Goal: Find specific page/section: Find specific page/section

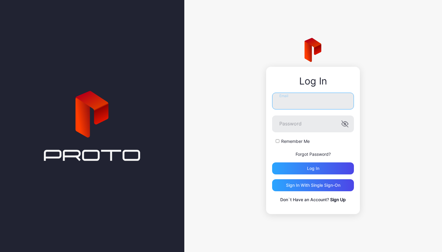
type input "**********"
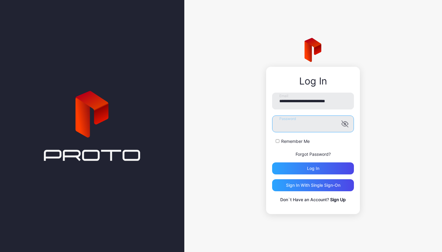
click at [313, 168] on button "Log in" at bounding box center [313, 168] width 82 height 12
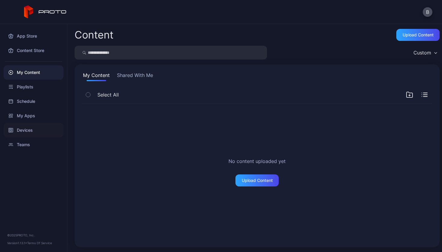
click at [25, 127] on div "Devices" at bounding box center [34, 130] width 60 height 14
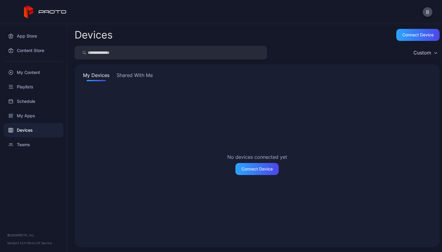
click at [152, 79] on button "Shared With Me" at bounding box center [134, 77] width 38 height 10
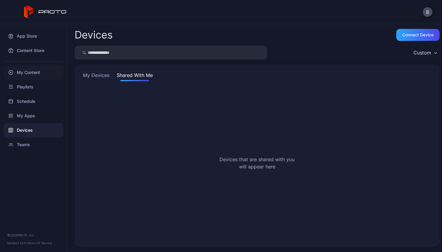
click at [31, 72] on div "My Content" at bounding box center [34, 72] width 60 height 14
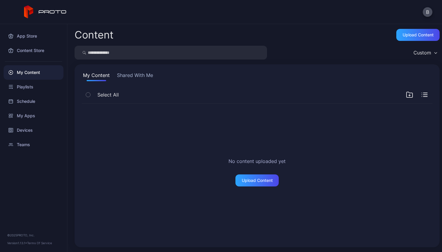
click at [135, 79] on button "Shared With Me" at bounding box center [135, 77] width 38 height 10
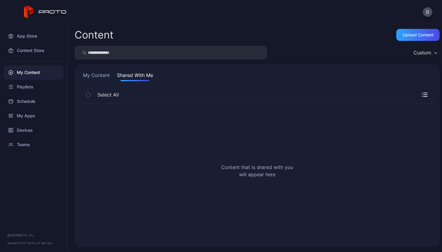
click at [101, 74] on button "My Content" at bounding box center [96, 77] width 29 height 10
